Goal: Information Seeking & Learning: Learn about a topic

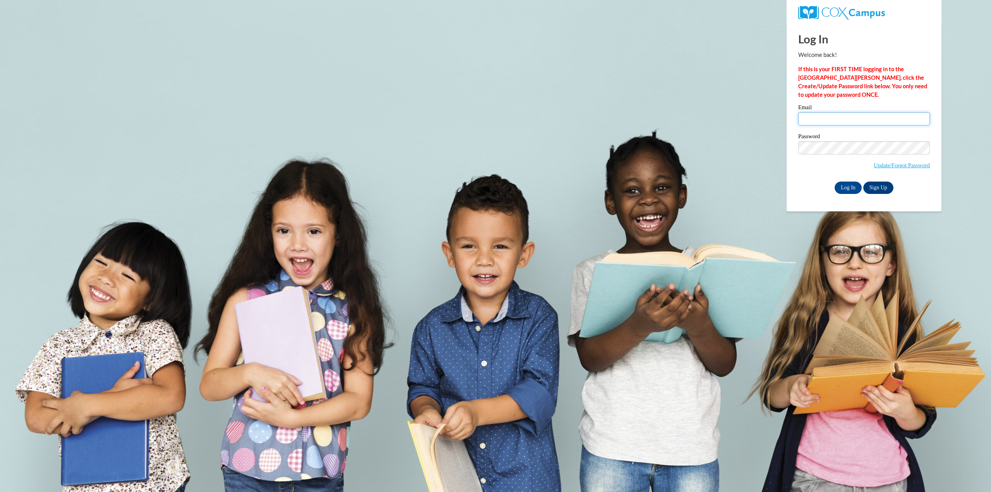
click at [859, 124] on input "Email" at bounding box center [864, 118] width 132 height 13
type input "angelicanycolemcconnell@gmail.com"
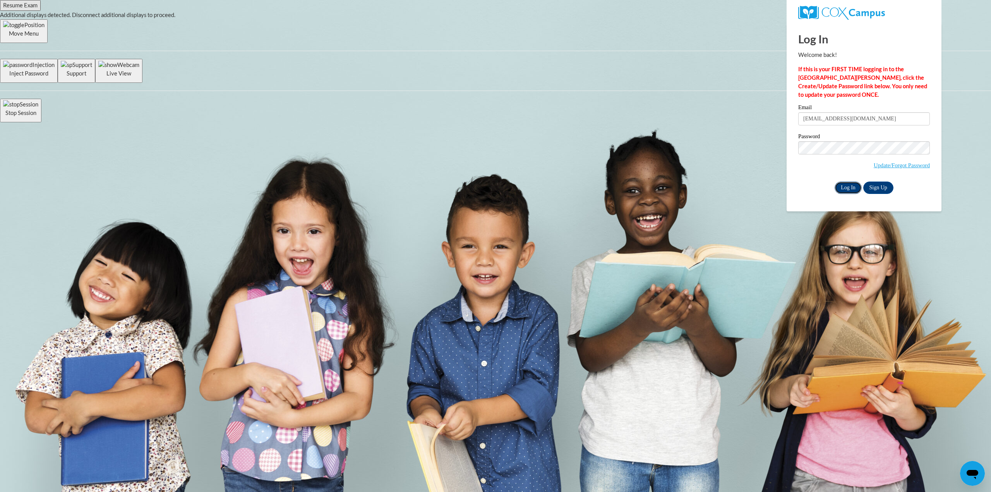
click at [843, 184] on input "Log In" at bounding box center [847, 188] width 27 height 12
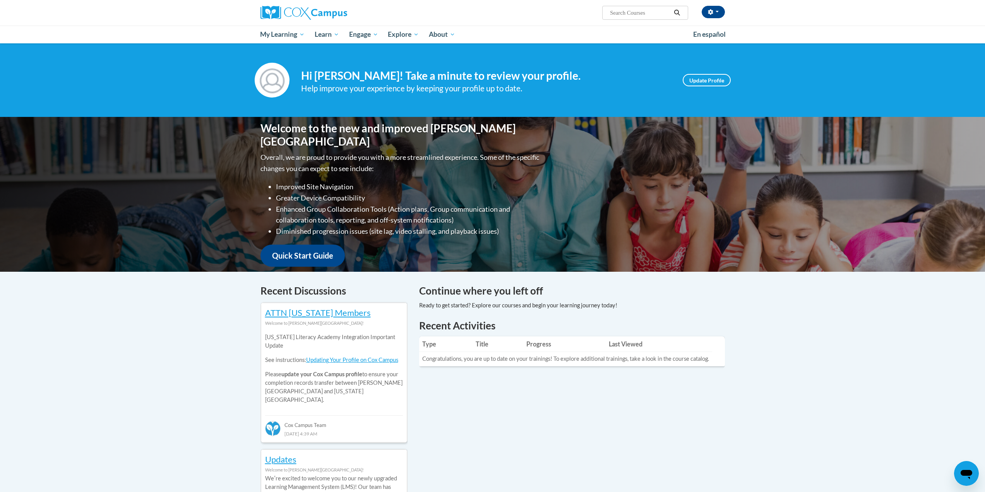
click at [643, 6] on span "Search Search..." at bounding box center [645, 13] width 86 height 14
click at [644, 11] on input "Search..." at bounding box center [640, 12] width 62 height 9
type input "vocabulary instruction"
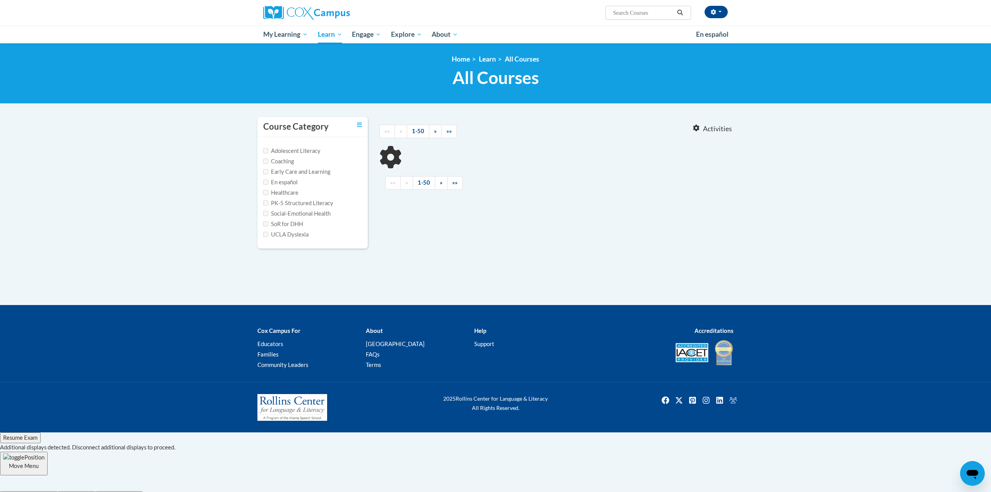
type input "vocabulary instruction"
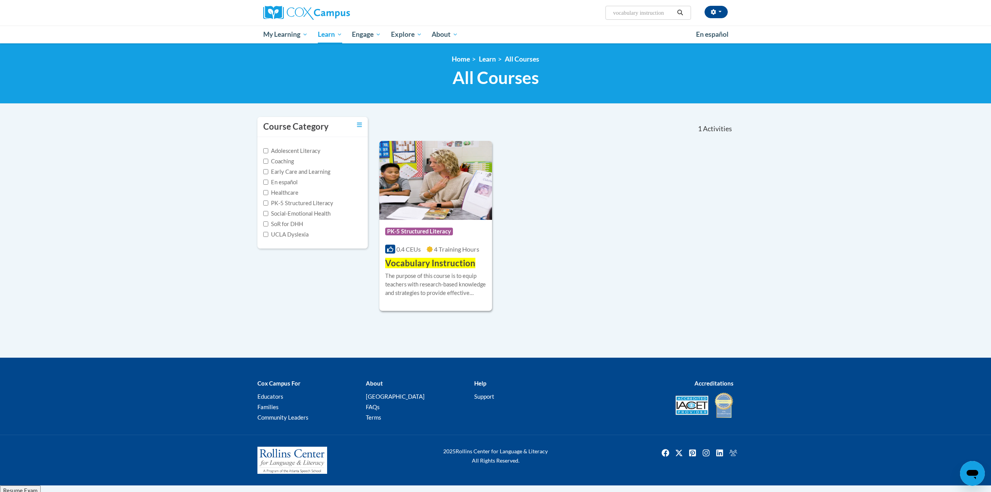
click at [493, 252] on div "Course Category: PK-5 Structured Literacy 0.4 CEUs 4 Training Hours COURSE Voca…" at bounding box center [556, 226] width 354 height 170
click at [468, 258] on span "Vocabulary Instruction" at bounding box center [430, 263] width 90 height 10
